Goal: Task Accomplishment & Management: Use online tool/utility

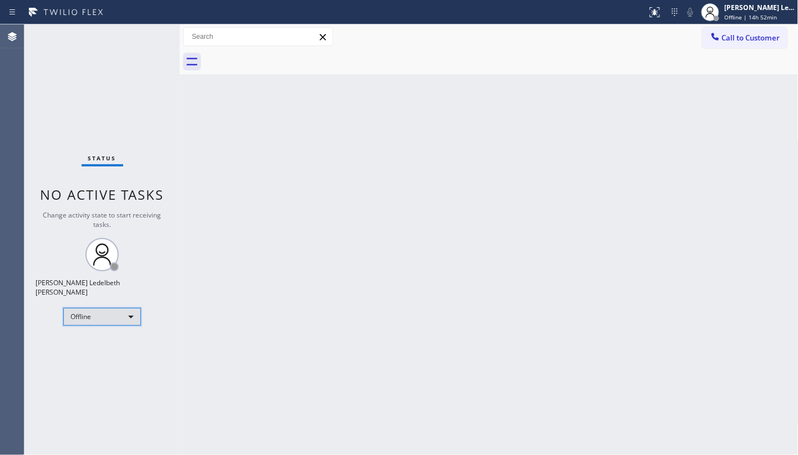
click at [89, 315] on div "Offline" at bounding box center [102, 317] width 78 height 18
click at [82, 356] on li "Unavailable" at bounding box center [101, 354] width 75 height 13
